Goal: Task Accomplishment & Management: Use online tool/utility

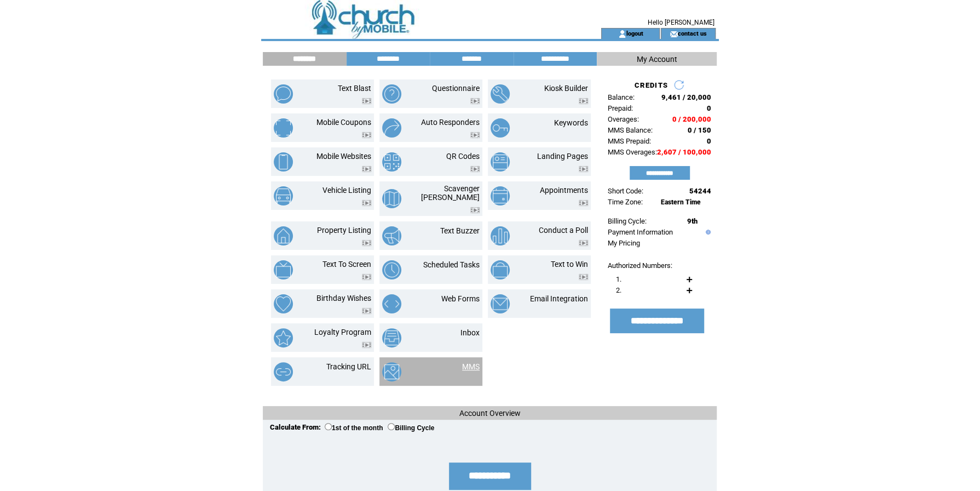
click at [472, 362] on link "MMS" at bounding box center [471, 366] width 18 height 9
